Goal: Task Accomplishment & Management: Use online tool/utility

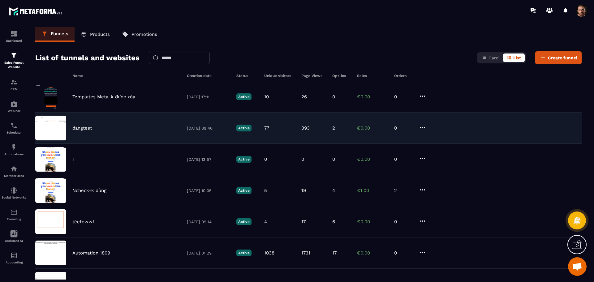
click at [85, 127] on p "dangtest" at bounding box center [81, 128] width 19 height 6
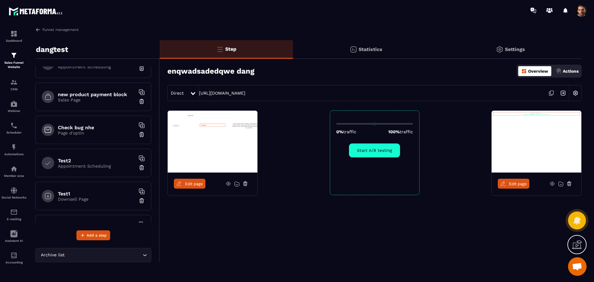
scroll to position [373, 0]
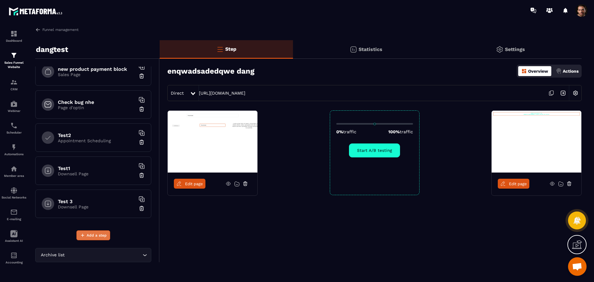
click at [96, 234] on span "Add a step" at bounding box center [97, 235] width 20 height 6
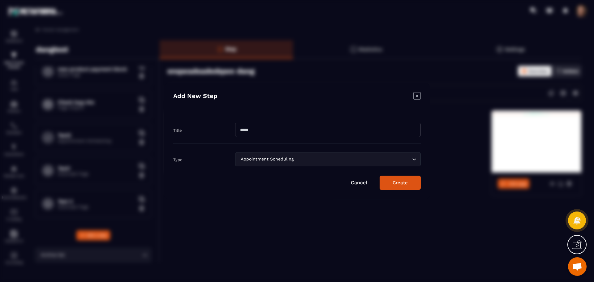
click at [317, 115] on div "Add New Step Title Type Appointment Scheduling Loading... Cancel Create" at bounding box center [297, 141] width 266 height 116
click at [312, 119] on div "Title" at bounding box center [296, 130] width 247 height 27
click at [277, 129] on input "Modal window" at bounding box center [328, 130] width 186 height 14
type input "**"
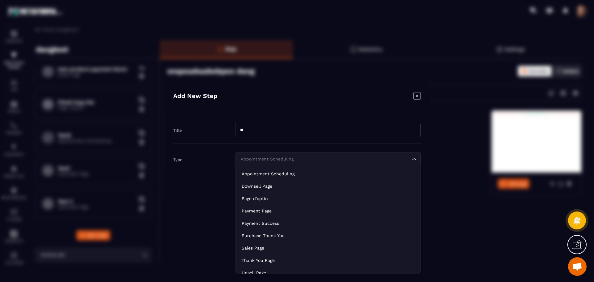
click at [256, 161] on div "Appointment Scheduling" at bounding box center [324, 159] width 173 height 7
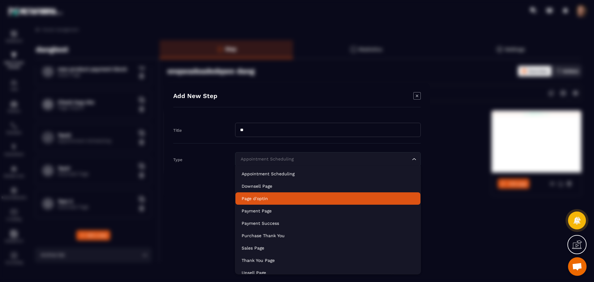
click at [263, 197] on p "Page d'optin" at bounding box center [328, 198] width 173 height 6
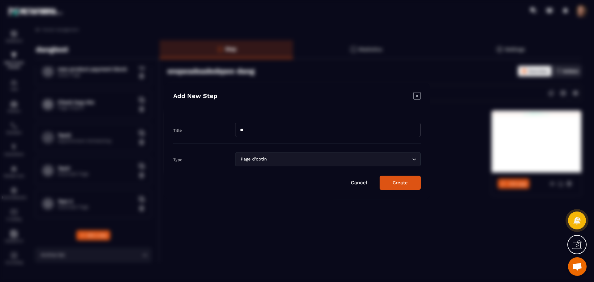
click at [400, 192] on div "Add New Step Title ** Type Page d'optin Loading... Cancel Create" at bounding box center [297, 141] width 266 height 116
click at [397, 184] on button "Create" at bounding box center [400, 183] width 41 height 14
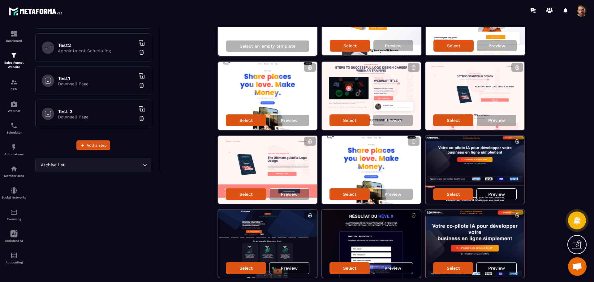
scroll to position [90, 0]
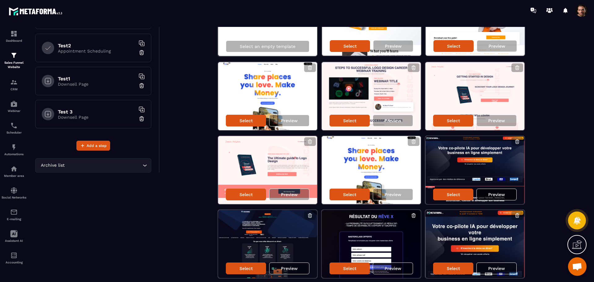
click at [491, 193] on p "Preview" at bounding box center [496, 194] width 17 height 5
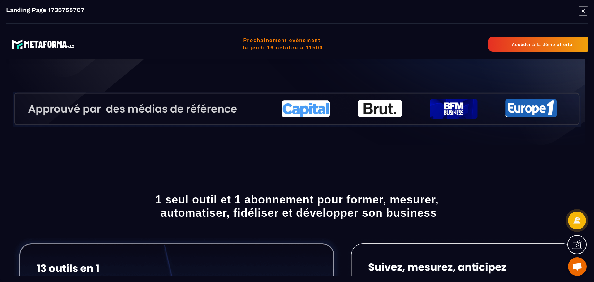
scroll to position [0, 0]
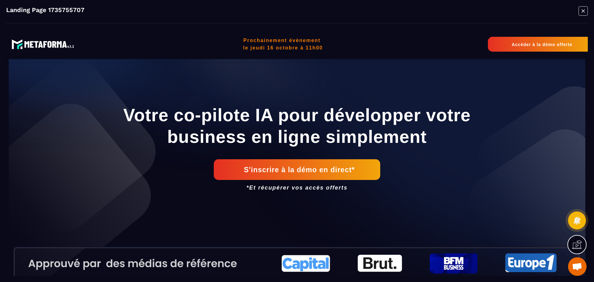
click at [581, 13] on icon "Modal window" at bounding box center [582, 11] width 9 height 10
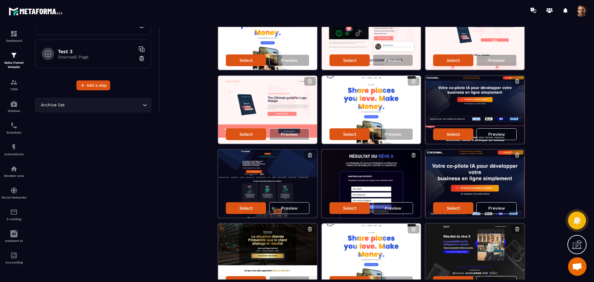
scroll to position [150, 0]
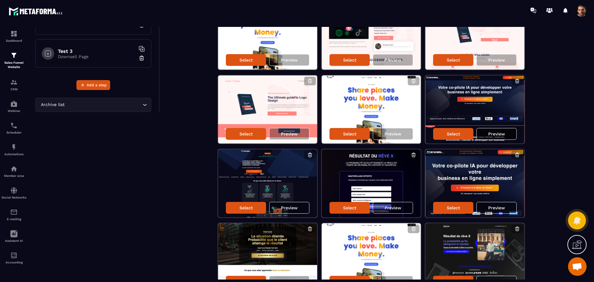
click at [502, 134] on p "Preview" at bounding box center [496, 133] width 17 height 5
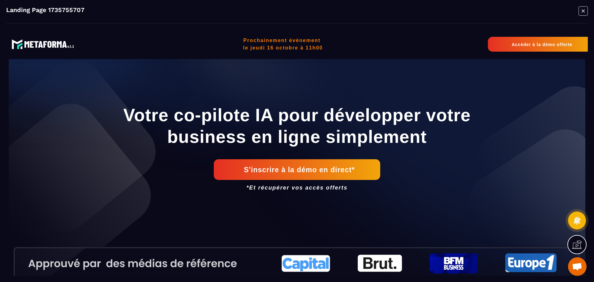
scroll to position [0, 0]
click at [583, 11] on icon "Modal window" at bounding box center [583, 10] width 3 height 3
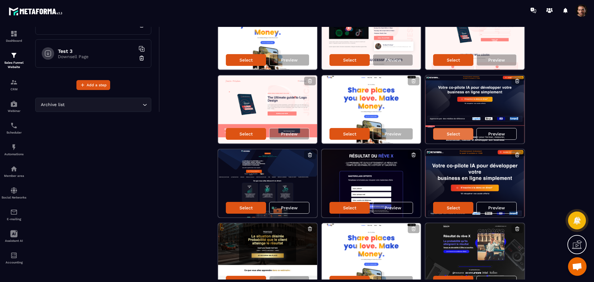
click at [450, 129] on div "Select" at bounding box center [453, 134] width 40 height 12
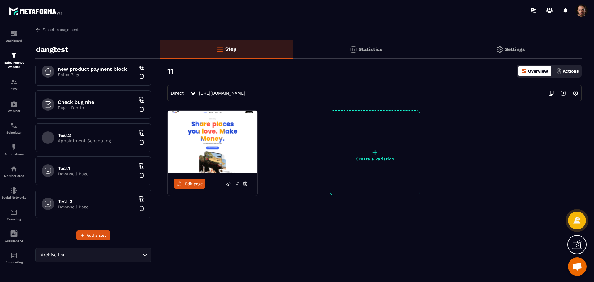
click at [245, 184] on icon at bounding box center [245, 184] width 1 height 1
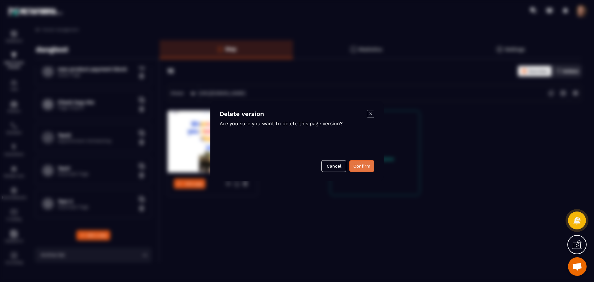
click at [362, 166] on button "Confirm" at bounding box center [361, 166] width 25 height 12
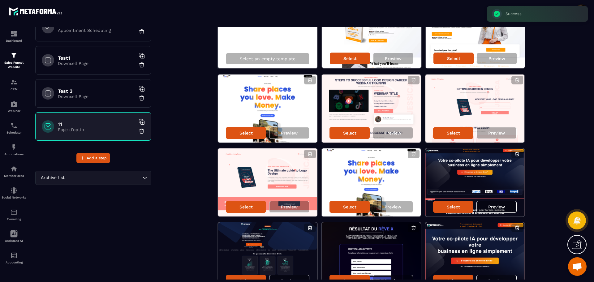
scroll to position [116, 0]
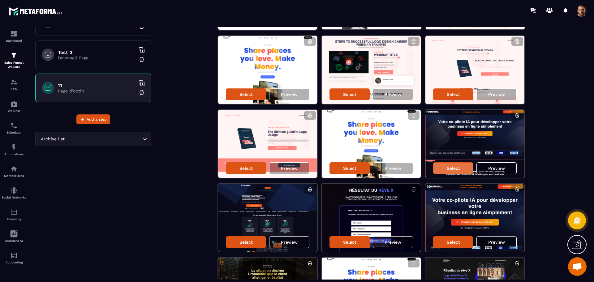
click at [455, 168] on p "Select" at bounding box center [453, 168] width 13 height 5
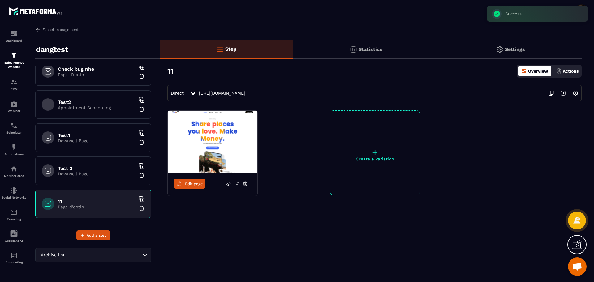
click at [191, 187] on link "Edit page" at bounding box center [190, 184] width 32 height 10
